Goal: Task Accomplishment & Management: Manage account settings

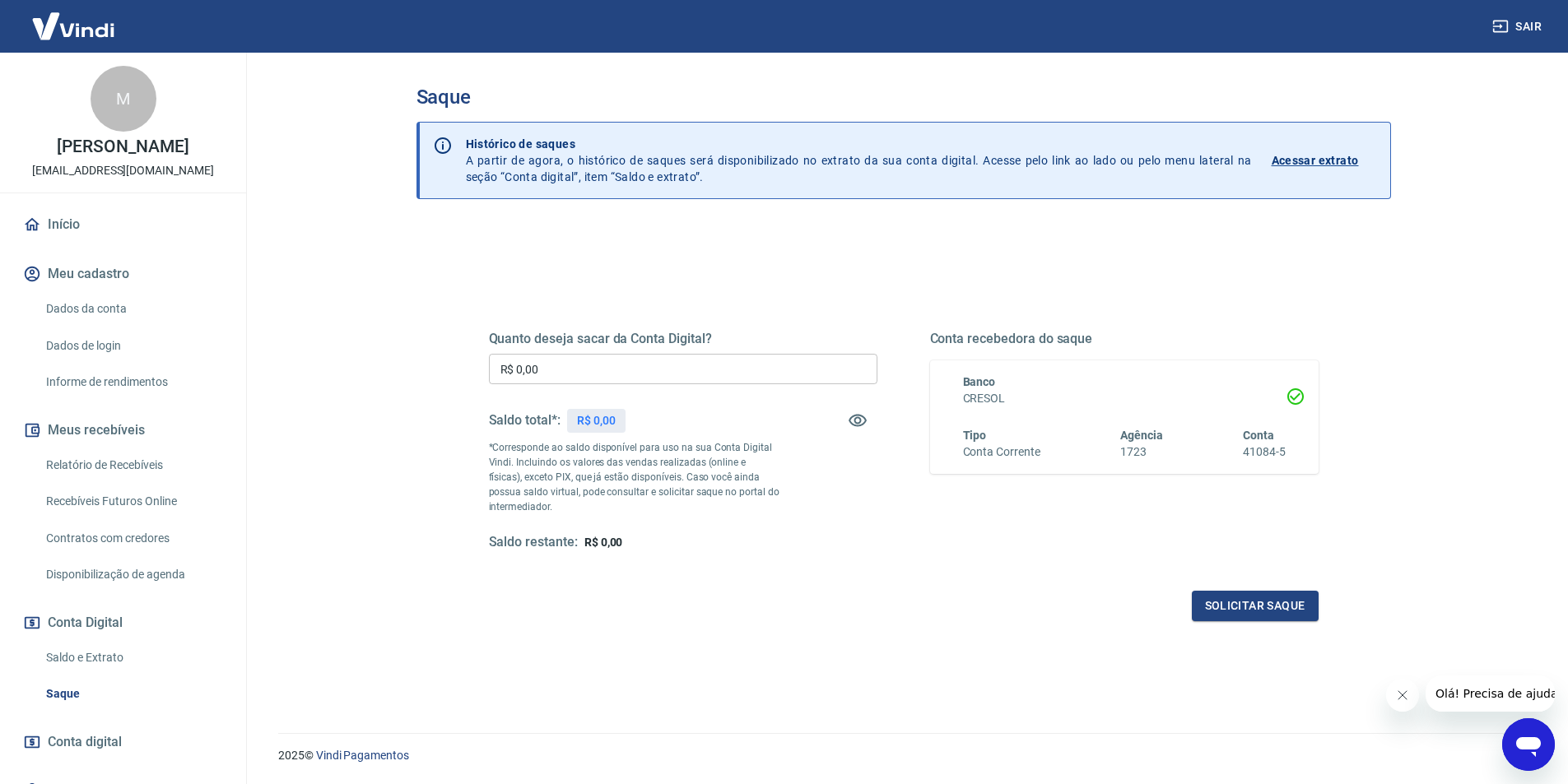
click at [709, 463] on p "*Corresponde ao saldo disponível para uso na sua Conta Digital Vindi. Incluindo…" at bounding box center [635, 477] width 291 height 74
click at [581, 360] on input "R$ 0,00" at bounding box center [683, 369] width 388 height 30
type input "R$ 800,00"
click at [1289, 602] on button "Solicitar saque" at bounding box center [1255, 606] width 127 height 30
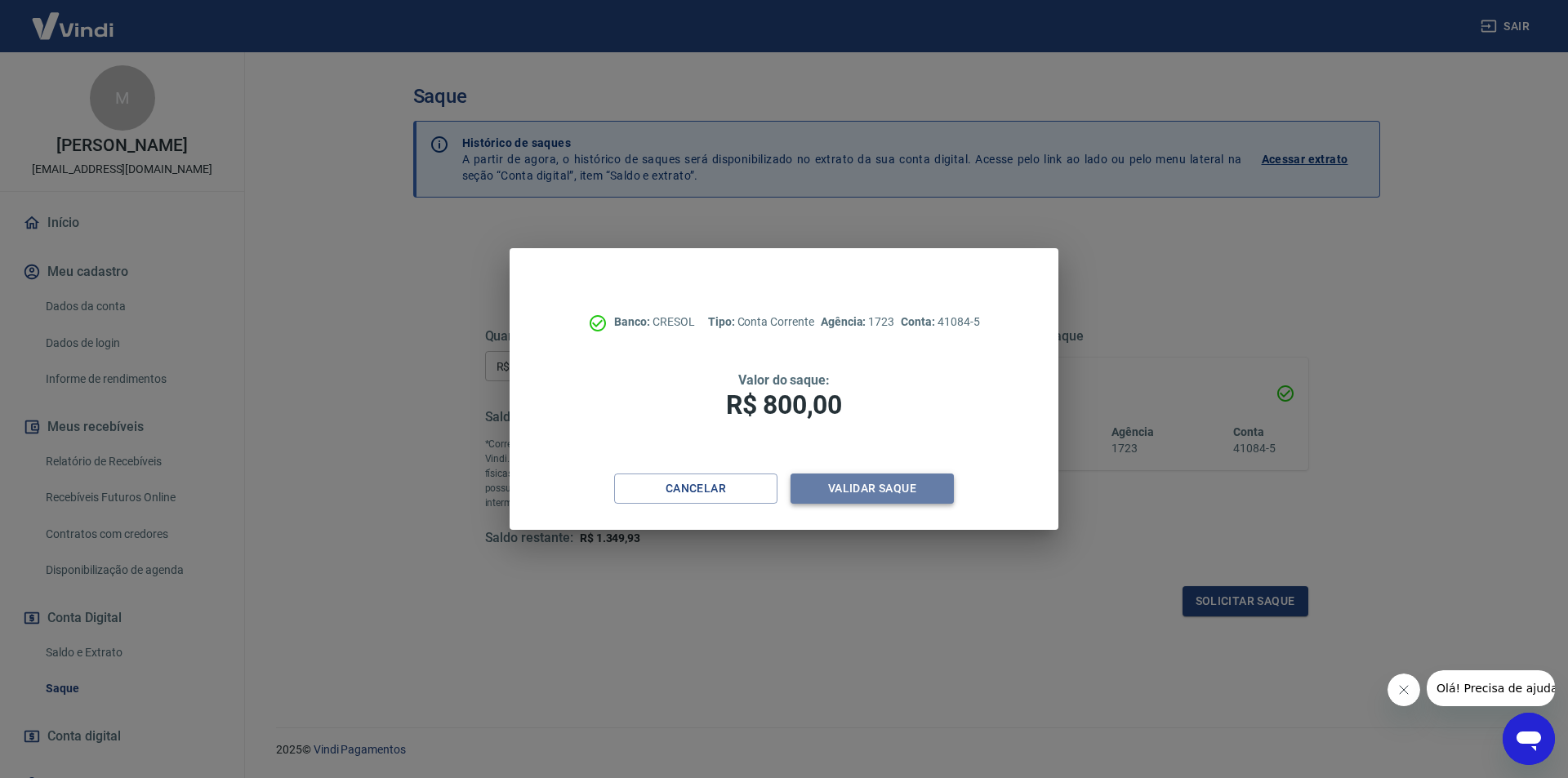
click at [871, 482] on button "Validar saque" at bounding box center [872, 489] width 163 height 30
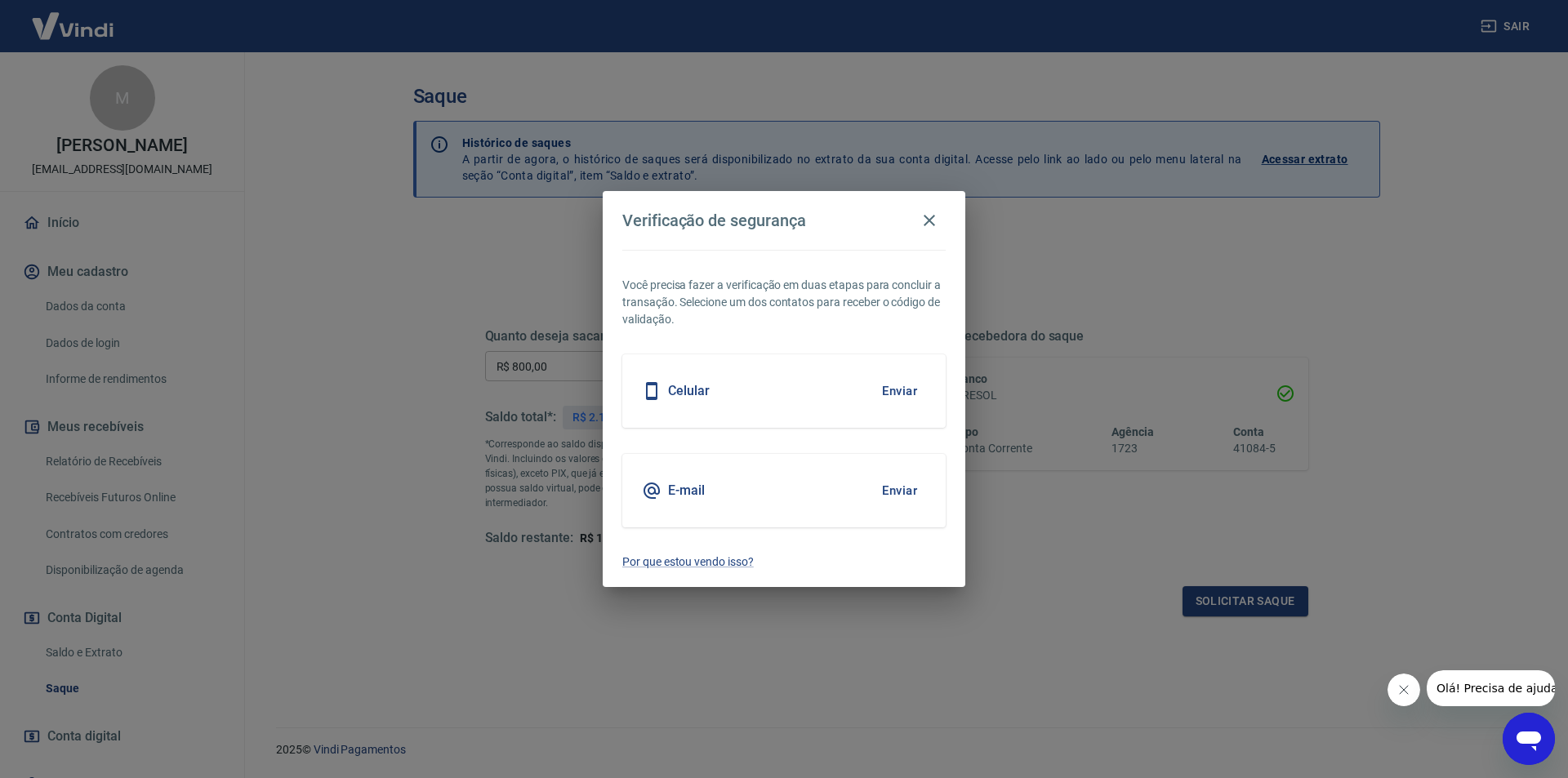
click at [867, 385] on div "Celular Enviar" at bounding box center [783, 391] width 323 height 74
click at [904, 388] on button "Enviar" at bounding box center [899, 391] width 53 height 35
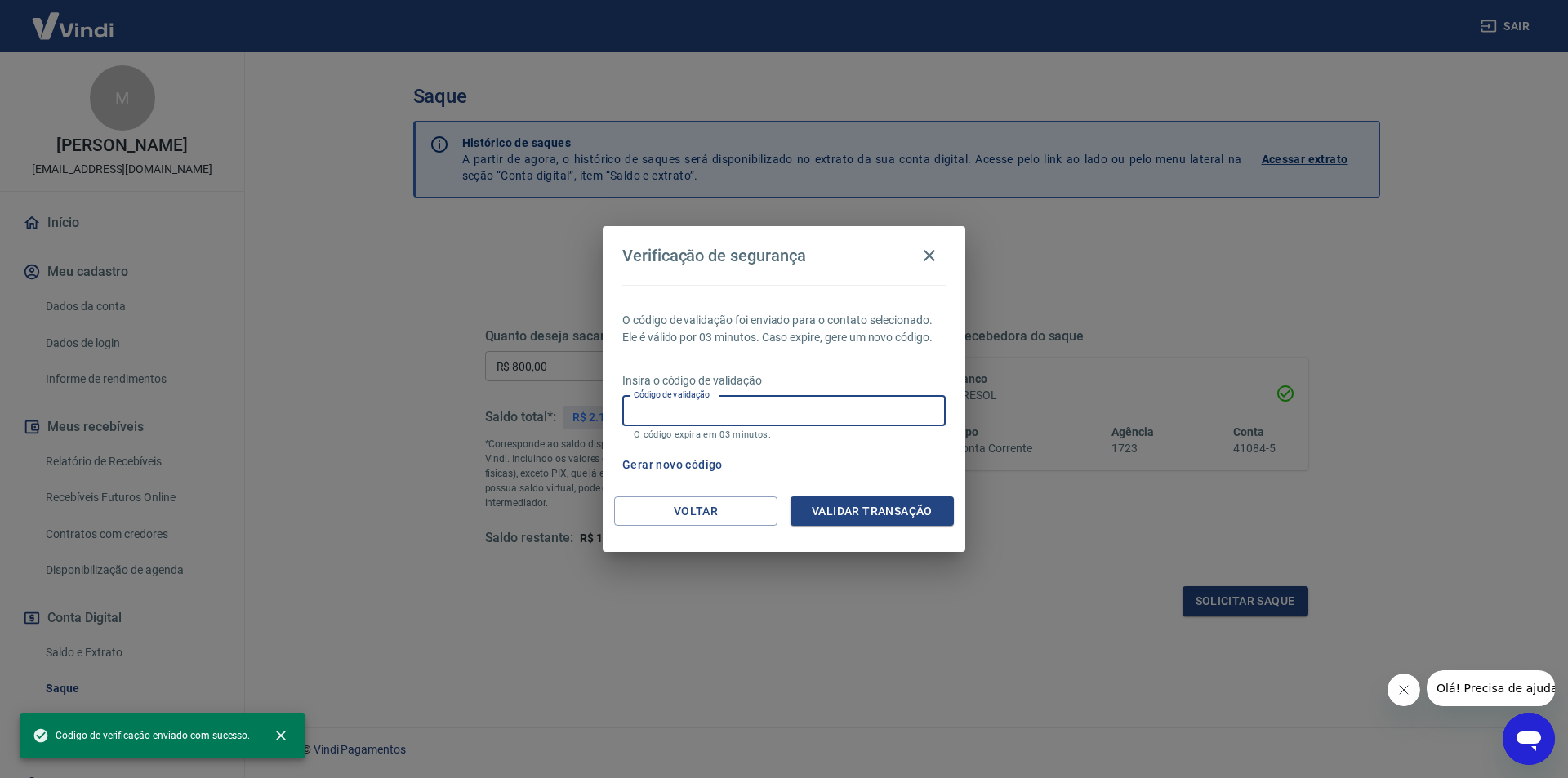
click at [813, 398] on input "Código de validação" at bounding box center [783, 411] width 323 height 30
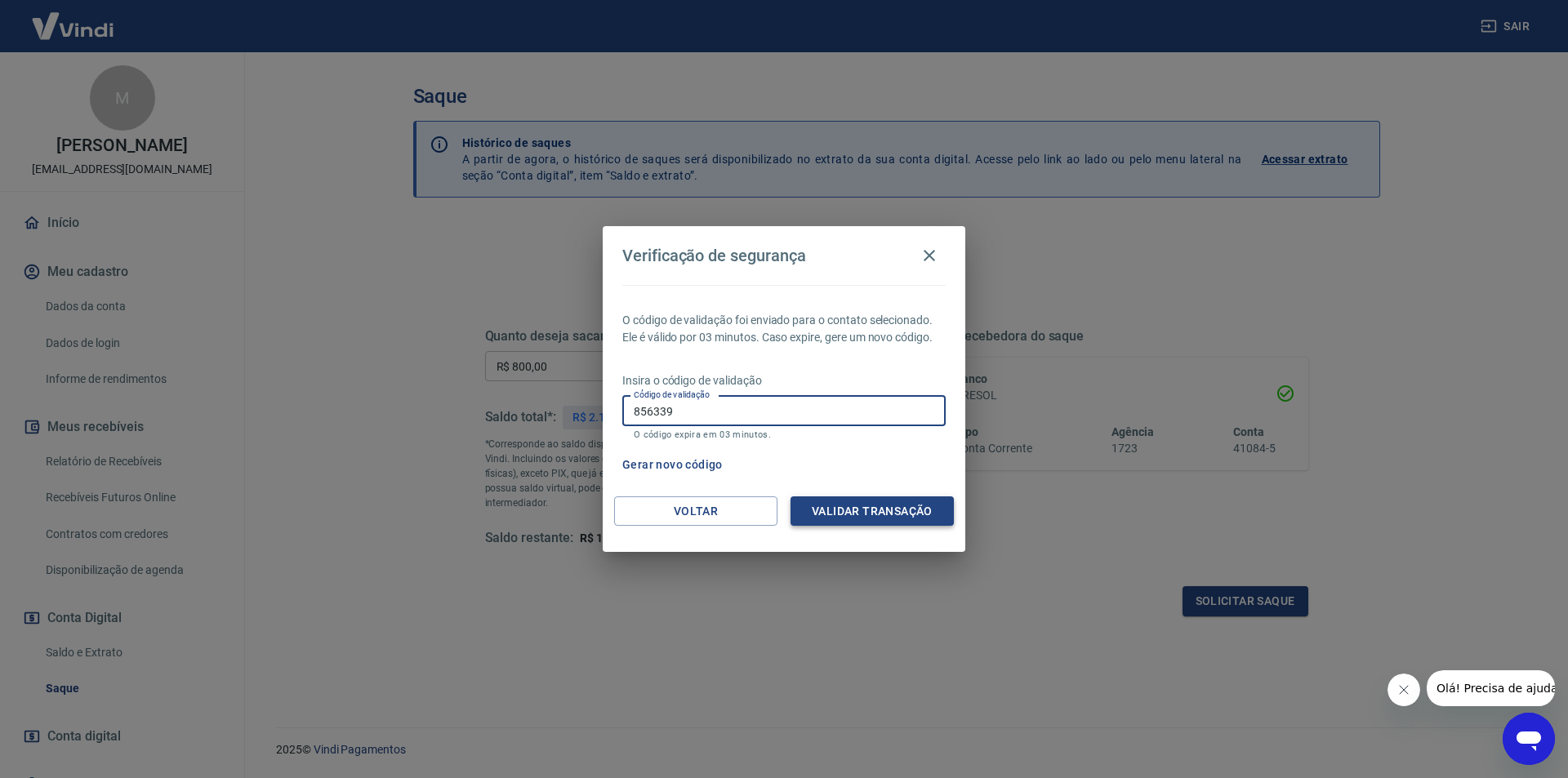
type input "856339"
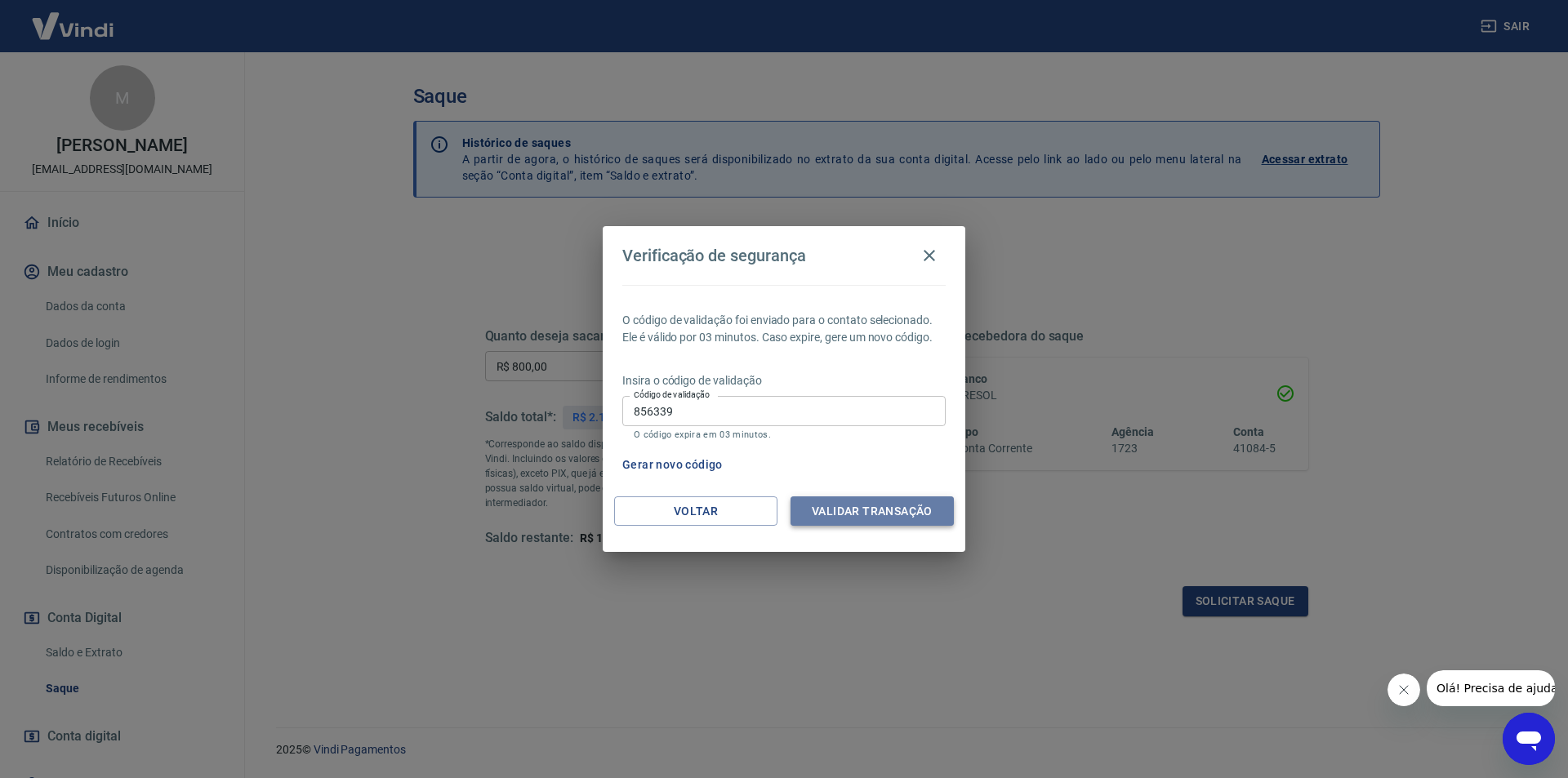
click at [914, 508] on button "Validar transação" at bounding box center [872, 511] width 163 height 30
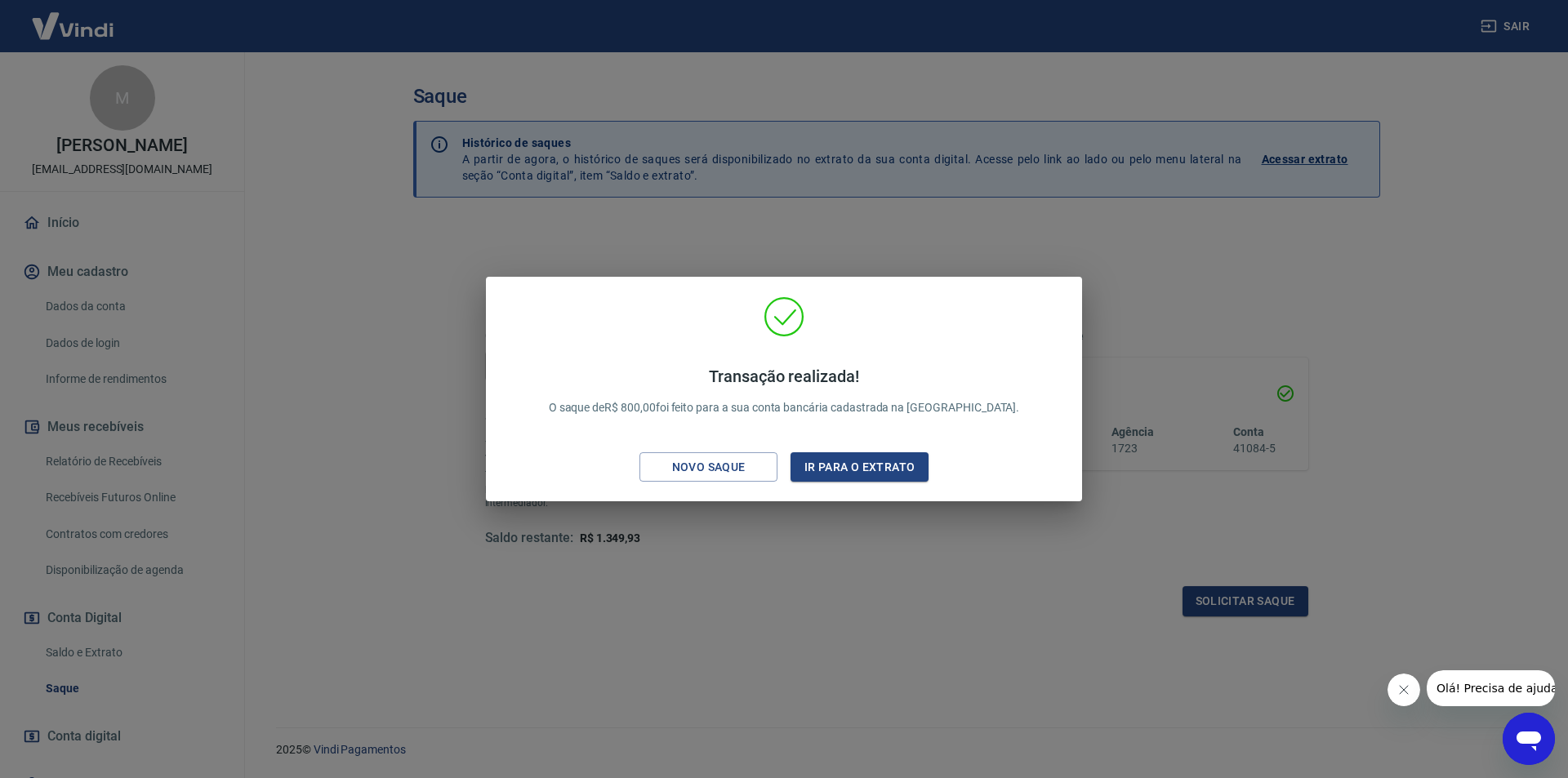
click at [1413, 424] on div "Transação realizada! O saque de R$ 800,00 foi feito para a sua conta bancária c…" at bounding box center [784, 389] width 1568 height 778
